Goal: Information Seeking & Learning: Learn about a topic

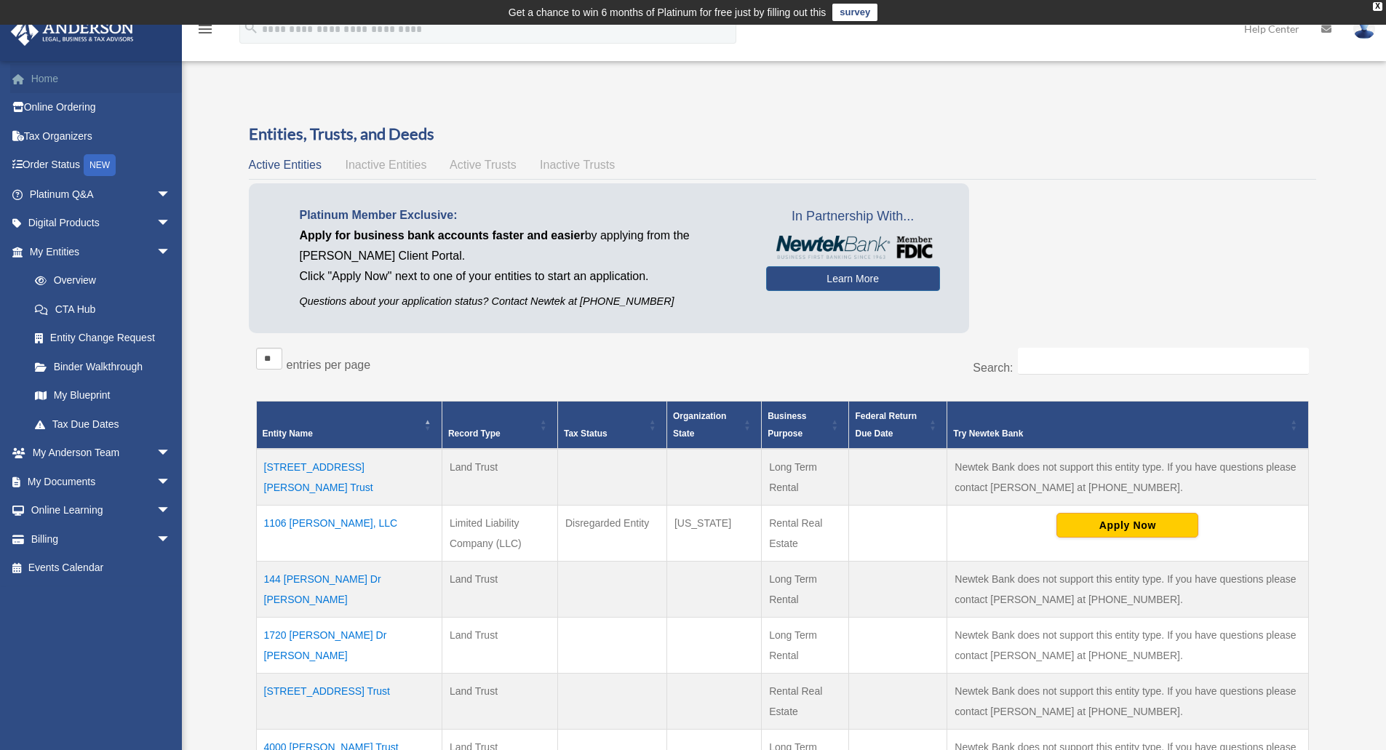
click at [46, 76] on link "Home" at bounding box center [101, 78] width 183 height 29
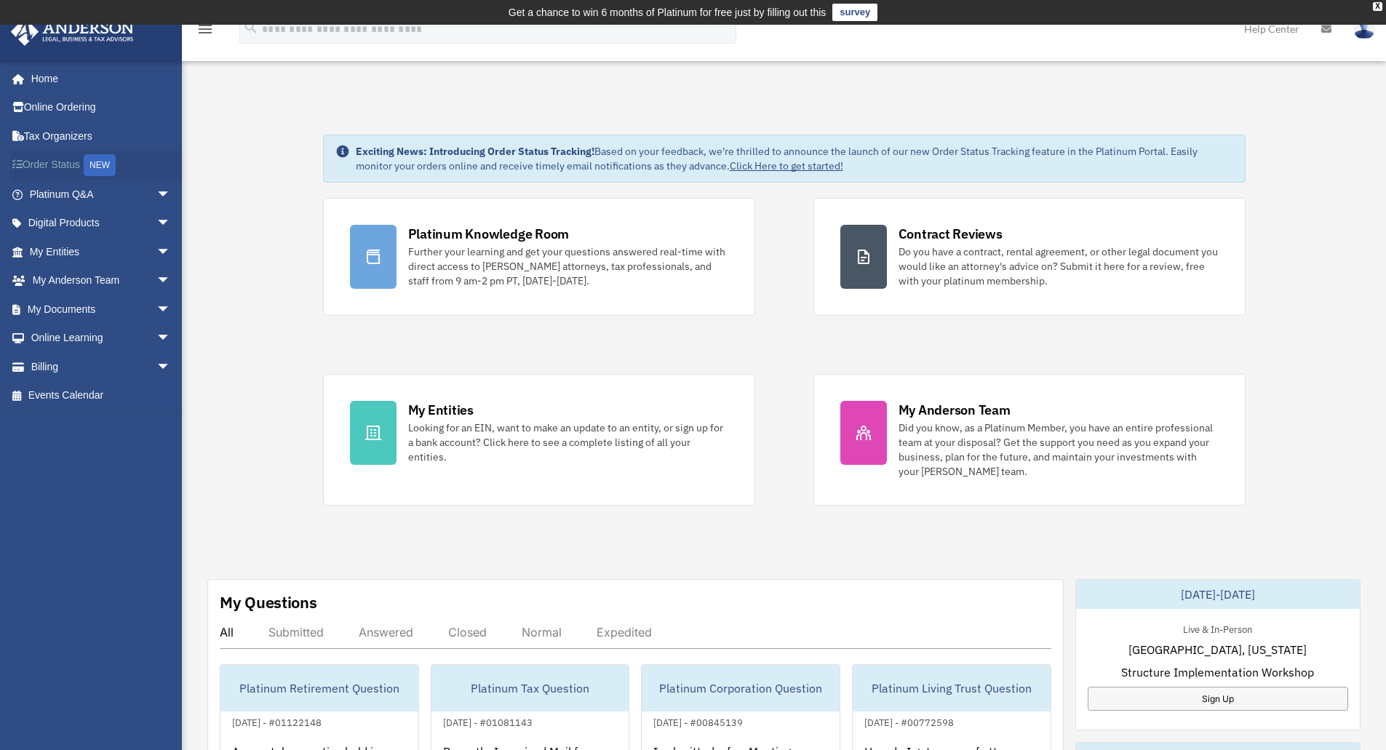
click at [66, 165] on link "Order Status NEW" at bounding box center [101, 166] width 183 height 30
click at [41, 79] on link "Home" at bounding box center [101, 78] width 183 height 29
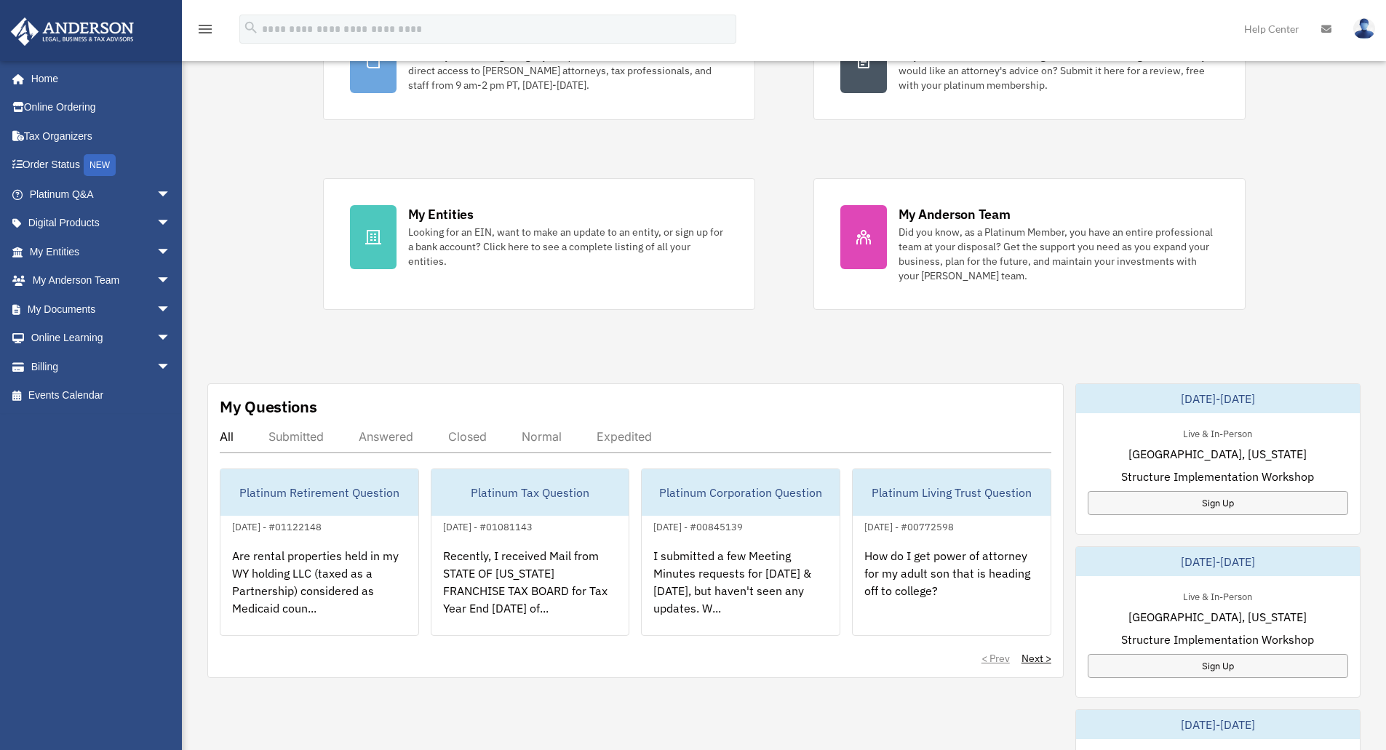
scroll to position [291, 0]
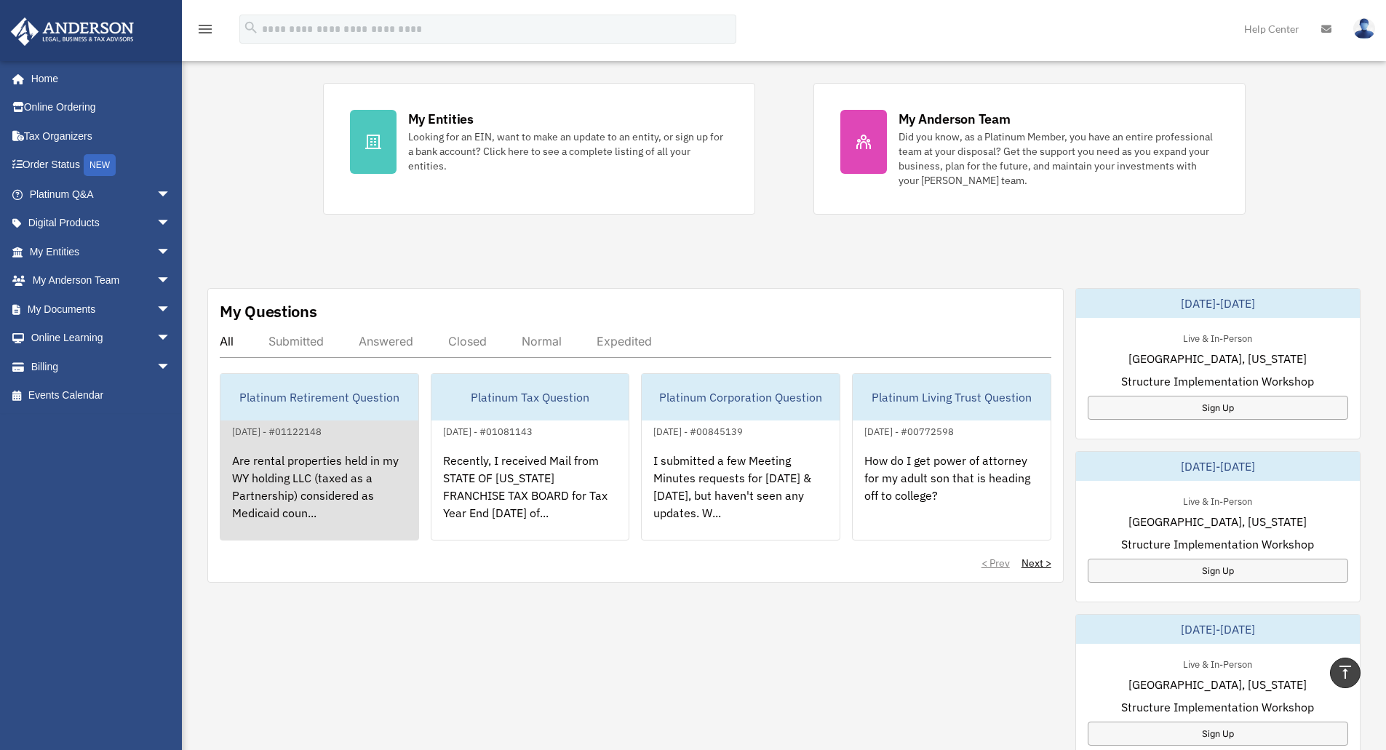
click at [317, 490] on div "Are rental properties held in my WY holding LLC (taxed as a Partnership) consid…" at bounding box center [320, 497] width 198 height 114
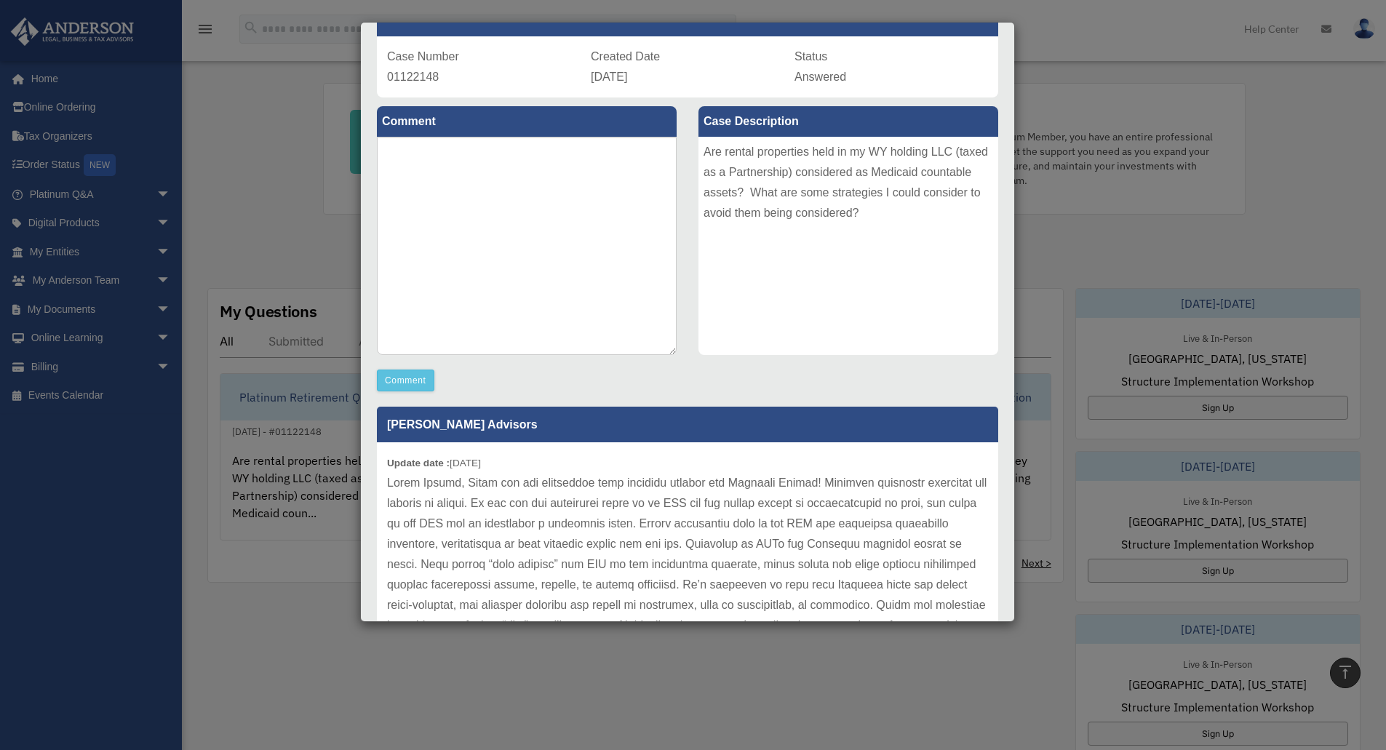
scroll to position [146, 0]
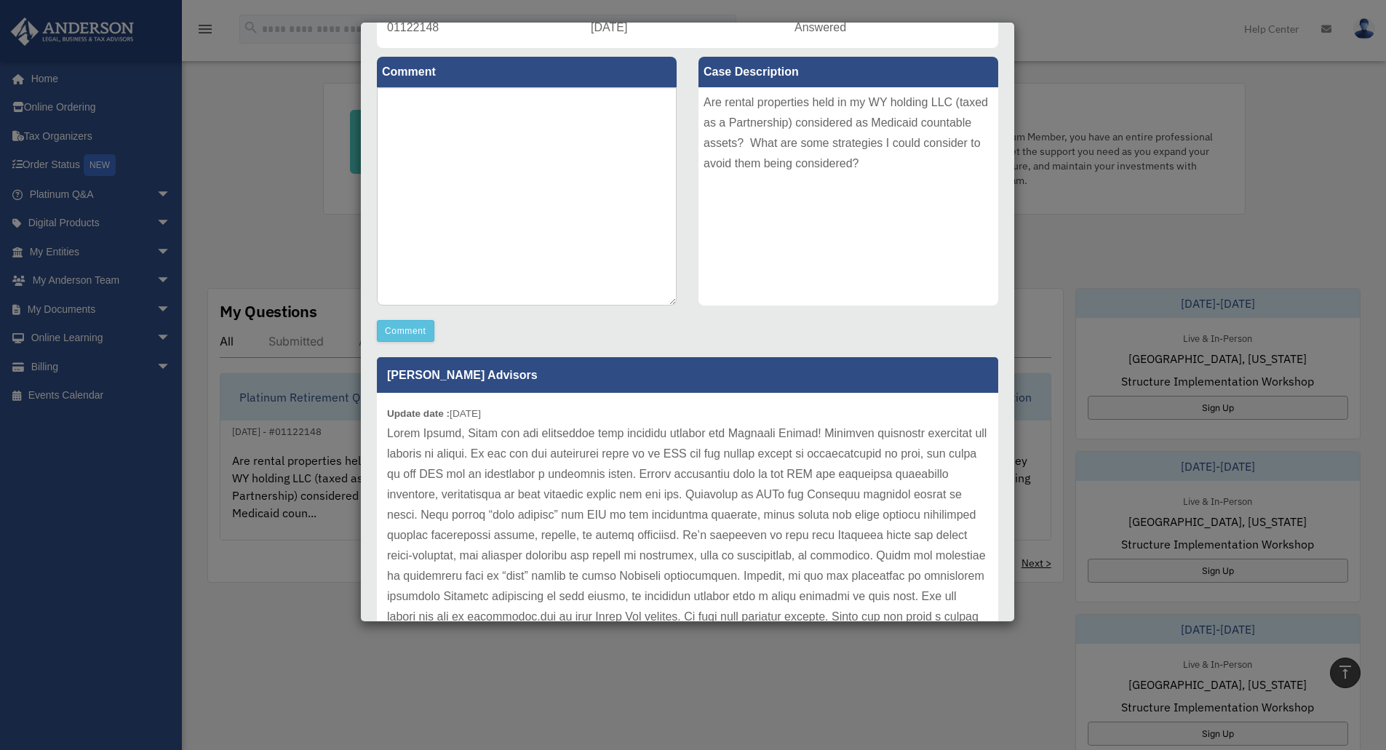
click at [432, 536] on p at bounding box center [687, 536] width 601 height 224
drag, startPoint x: 432, startPoint y: 536, endPoint x: 861, endPoint y: 530, distance: 429.4
click at [858, 530] on p at bounding box center [687, 536] width 601 height 224
click at [732, 531] on p at bounding box center [687, 536] width 601 height 224
click at [703, 519] on p at bounding box center [687, 536] width 601 height 224
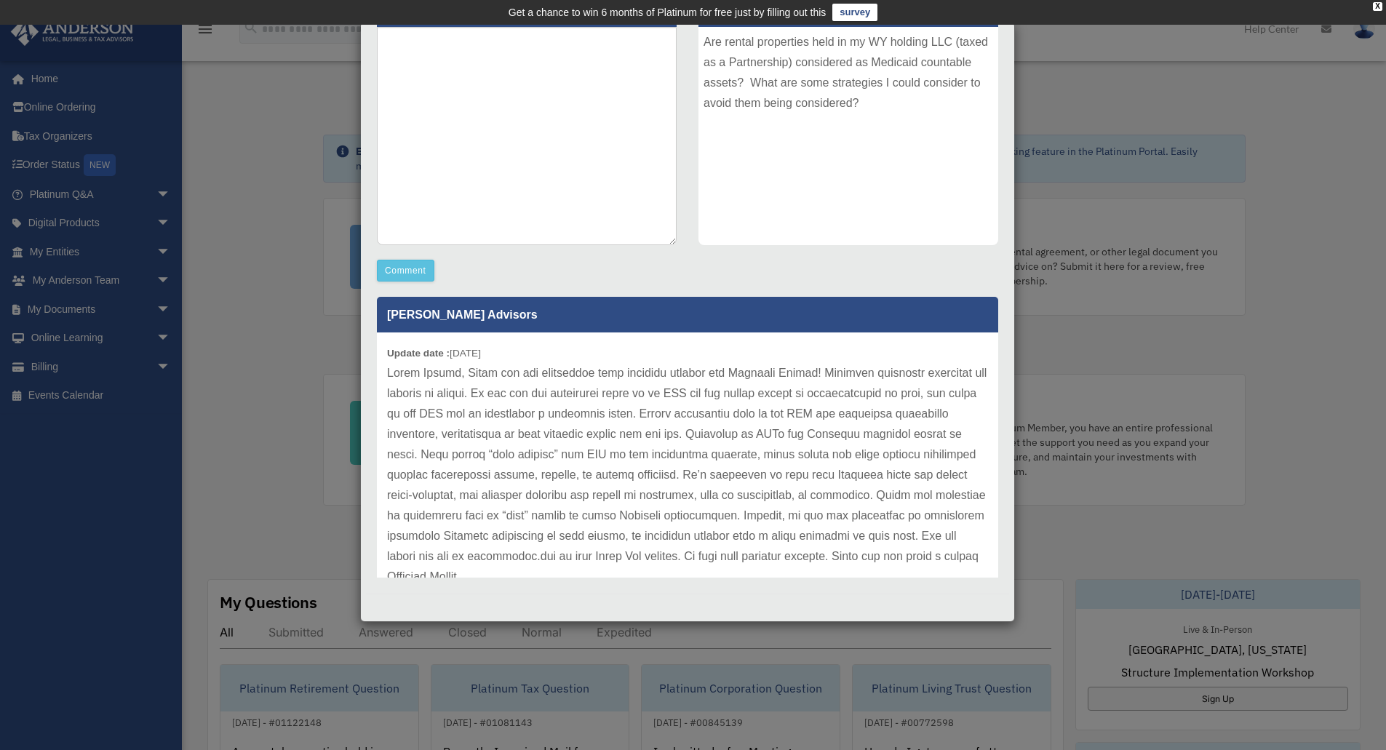
scroll to position [0, 0]
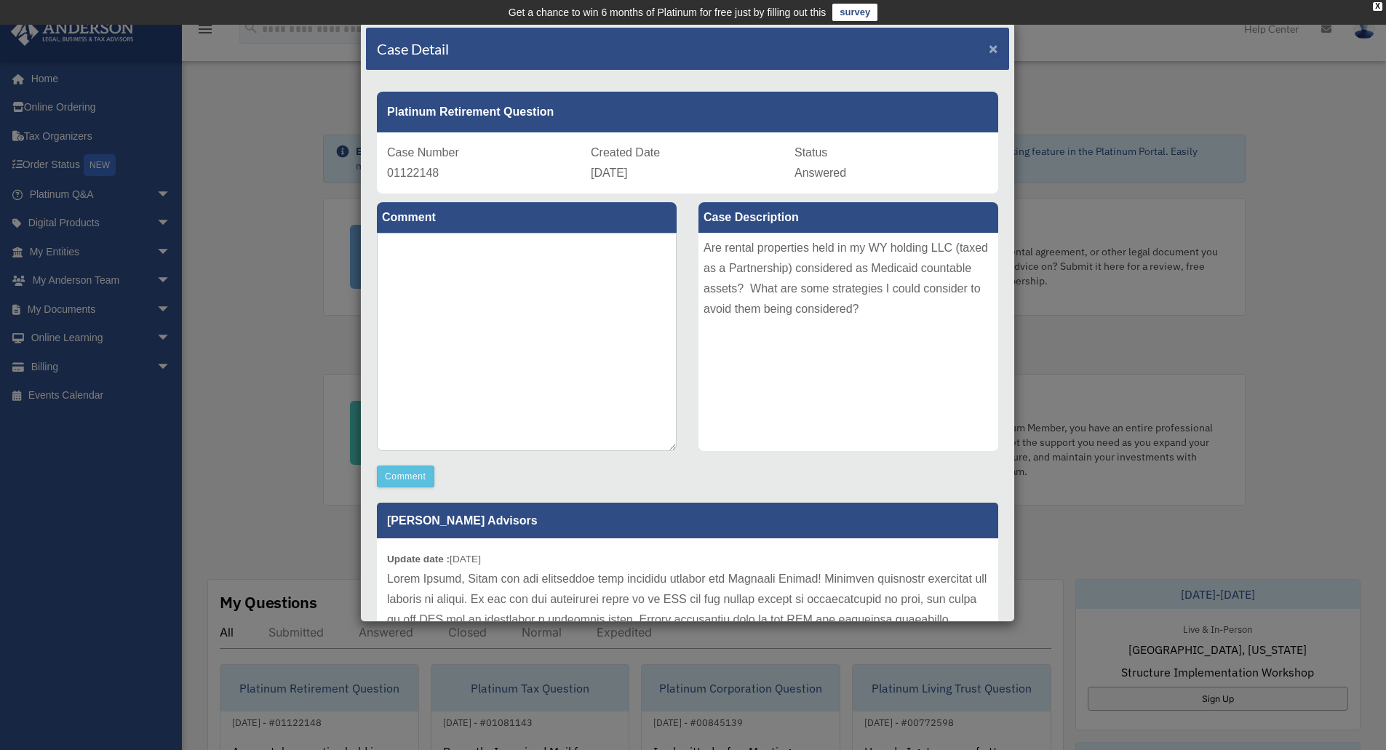
click at [989, 45] on span "×" at bounding box center [993, 48] width 9 height 17
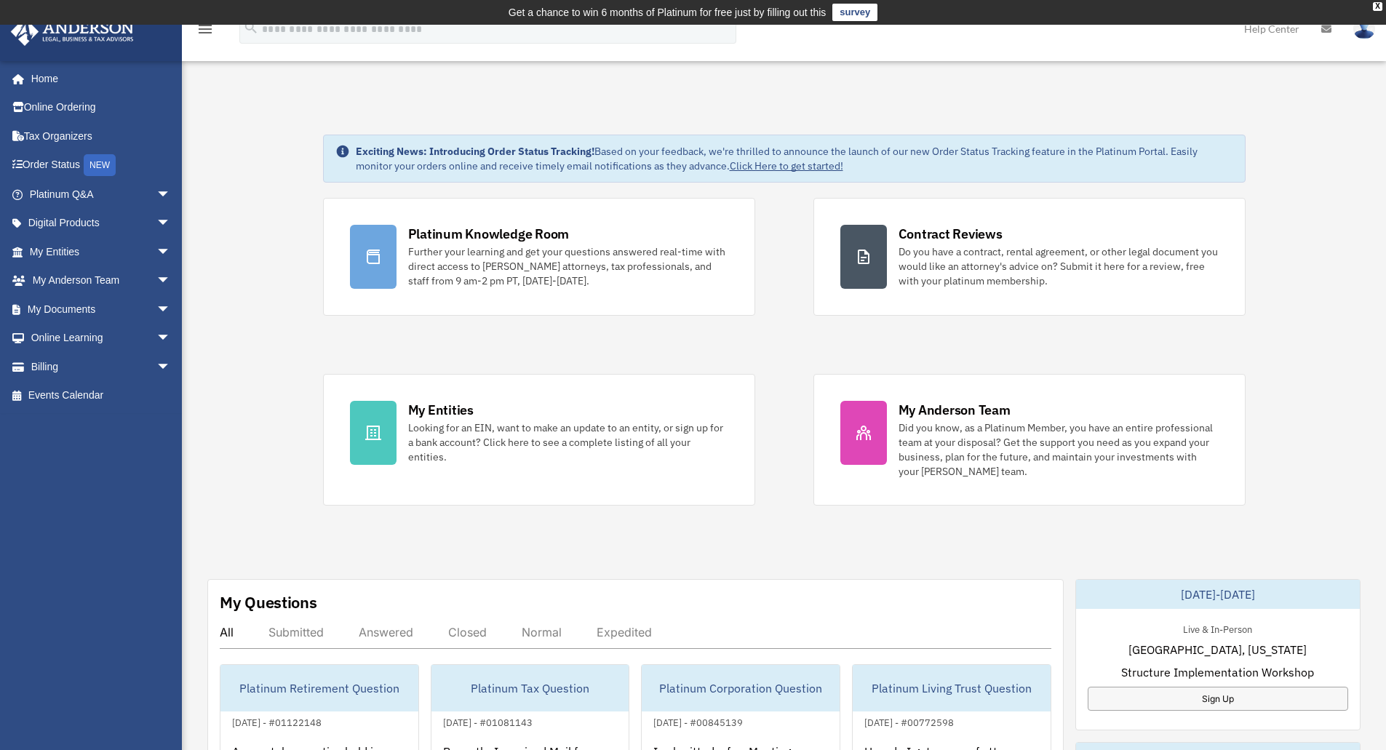
scroll to position [82, 0]
